Goal: Navigation & Orientation: Find specific page/section

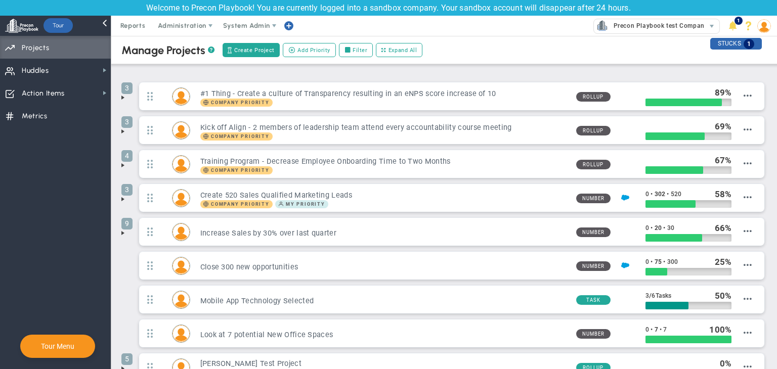
click at [81, 50] on span "Priorities Projects OKR Tree Priorities Projects OKRs" at bounding box center [55, 47] width 111 height 23
click at [770, 29] on img at bounding box center [765, 26] width 14 height 14
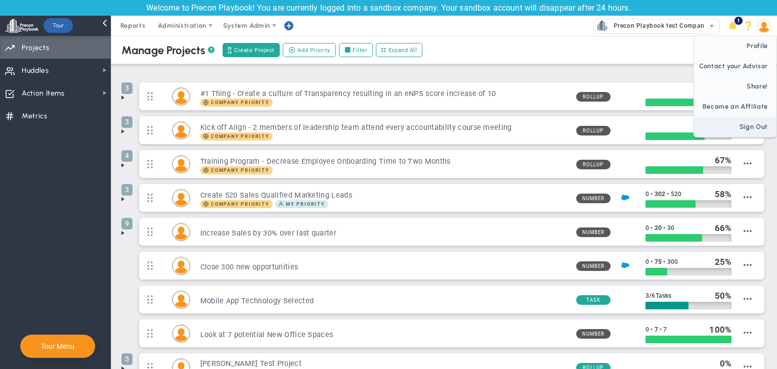
click at [755, 126] on span "Sign Out" at bounding box center [735, 127] width 82 height 20
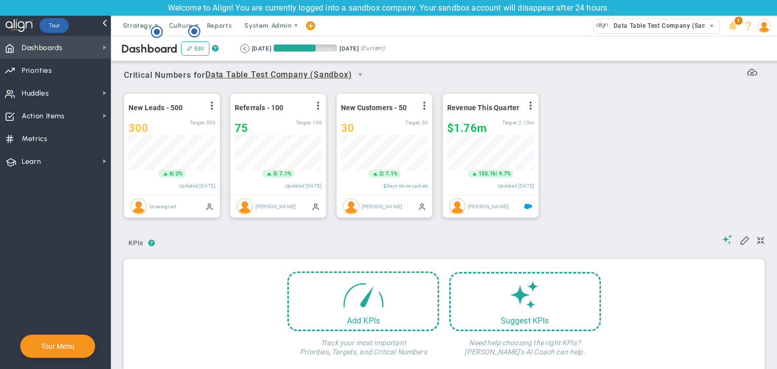
click at [94, 47] on span "Dashboards Dashboards" at bounding box center [55, 47] width 111 height 23
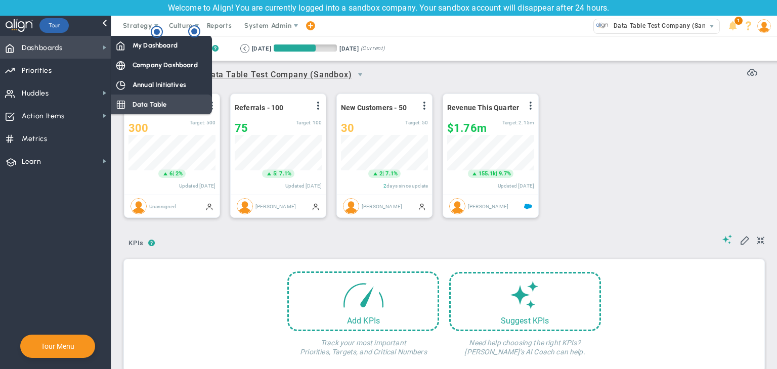
click at [148, 109] on div "Data Table" at bounding box center [161, 105] width 101 height 20
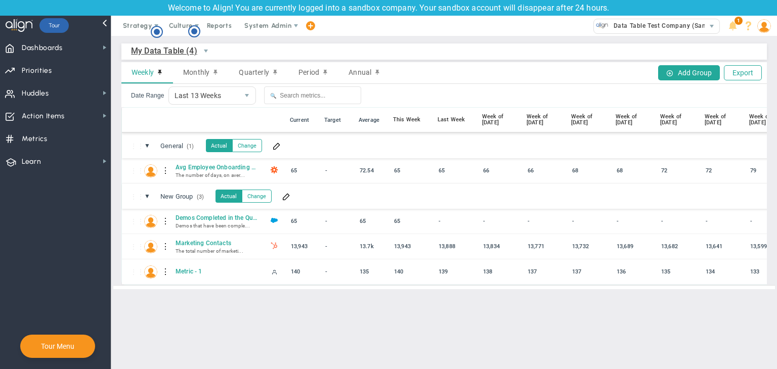
click at [769, 31] on img at bounding box center [765, 26] width 14 height 14
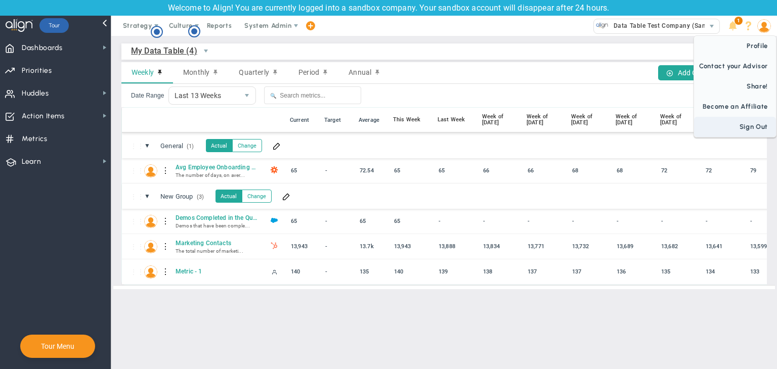
click at [747, 126] on span "Sign Out" at bounding box center [735, 127] width 82 height 20
